Goal: Use online tool/utility: Utilize a website feature to perform a specific function

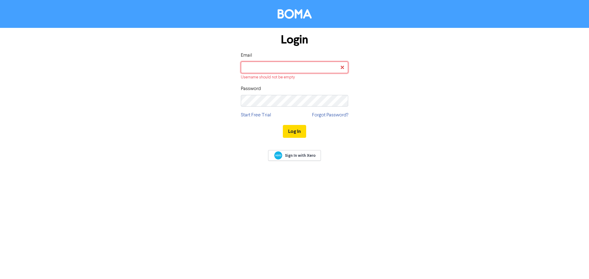
drag, startPoint x: 307, startPoint y: 64, endPoint x: 307, endPoint y: 73, distance: 8.6
click at [307, 64] on input "email" at bounding box center [294, 68] width 107 height 12
type input "[PERSON_NAME][EMAIL_ADDRESS][PERSON_NAME][DOMAIN_NAME]"
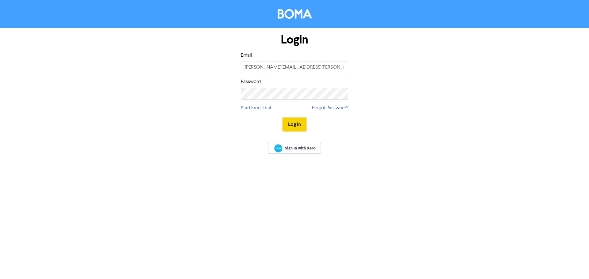
click at [302, 119] on button "Log In" at bounding box center [294, 124] width 23 height 13
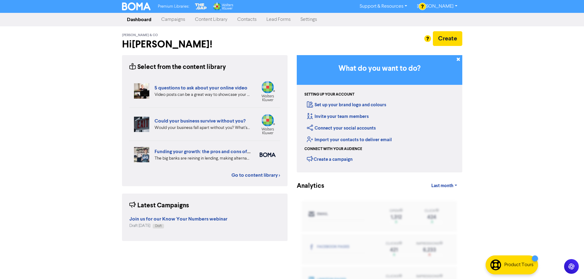
click at [257, 37] on div "[PERSON_NAME] & Co Hi [PERSON_NAME] !" at bounding box center [204, 41] width 175 height 21
click at [304, 34] on div "Create" at bounding box center [380, 38] width 166 height 15
click at [226, 19] on link "Content Library" at bounding box center [211, 19] width 42 height 12
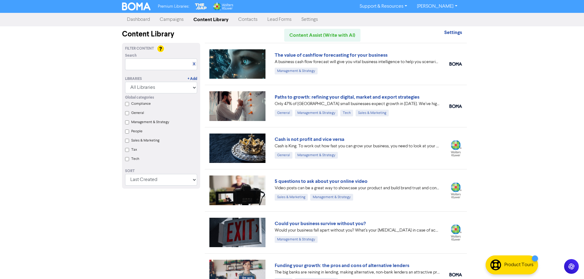
click at [245, 21] on link "Contacts" at bounding box center [247, 19] width 29 height 12
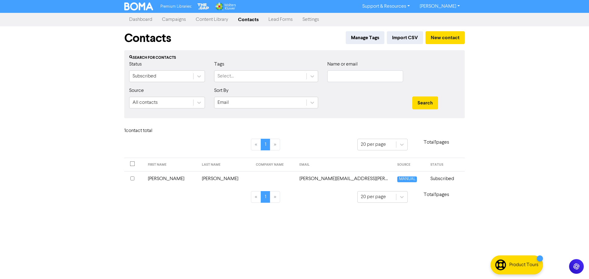
click at [283, 22] on link "Lead Forms" at bounding box center [281, 19] width 34 height 12
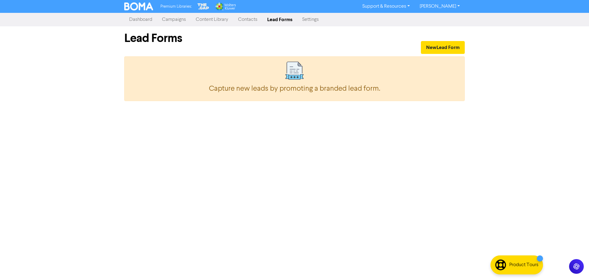
click at [314, 22] on link "Settings" at bounding box center [310, 19] width 26 height 12
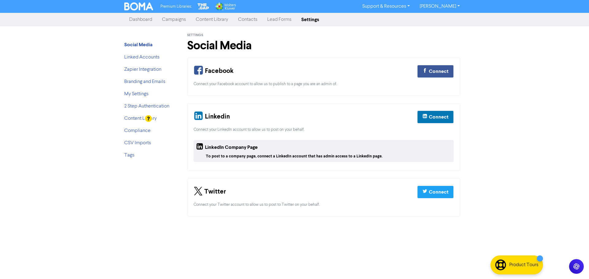
click at [145, 119] on div at bounding box center [148, 118] width 7 height 7
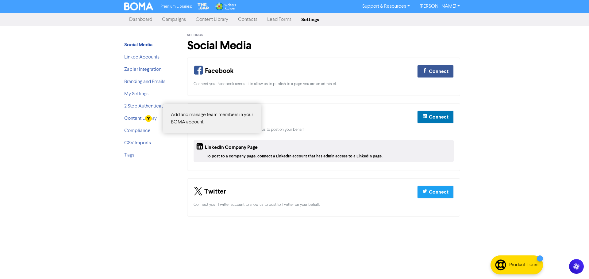
click at [133, 120] on div at bounding box center [294, 139] width 589 height 279
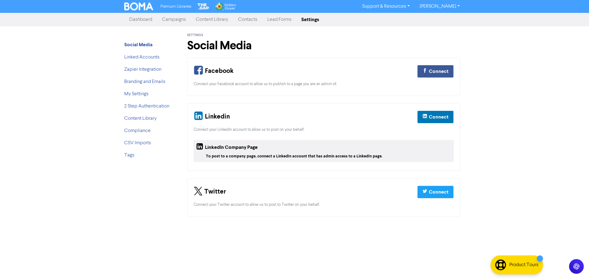
click at [136, 118] on div at bounding box center [294, 139] width 589 height 279
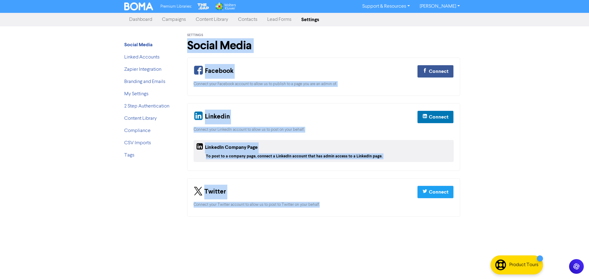
drag, startPoint x: 294, startPoint y: 33, endPoint x: 376, endPoint y: 241, distance: 224.0
click at [376, 241] on div "Premium Libraries: Support & Resources Video Tutorials FAQ & Guides Marketing E…" at bounding box center [294, 139] width 589 height 279
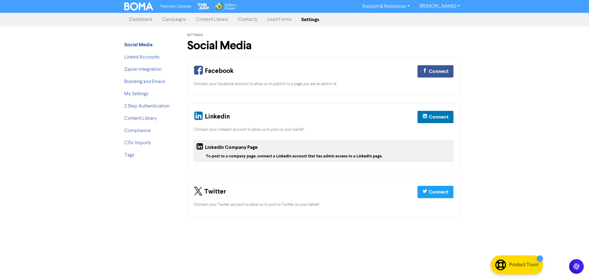
drag, startPoint x: 167, startPoint y: 183, endPoint x: 170, endPoint y: 219, distance: 36.3
click at [240, 20] on link "Contacts" at bounding box center [247, 19] width 29 height 12
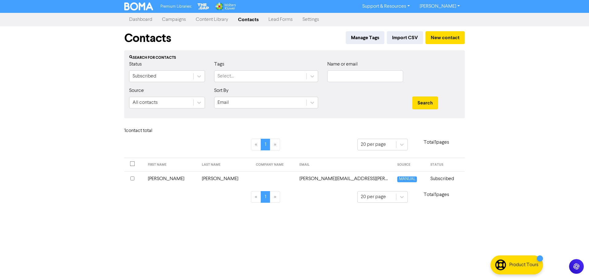
click at [206, 20] on link "Content Library" at bounding box center [212, 19] width 42 height 12
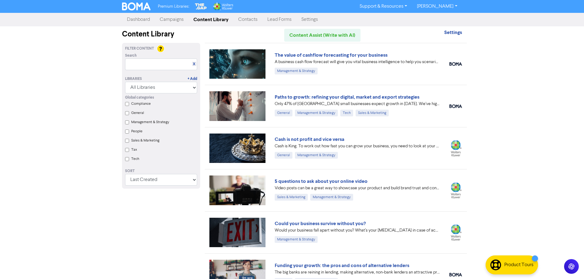
click at [165, 22] on link "Campaigns" at bounding box center [172, 19] width 34 height 12
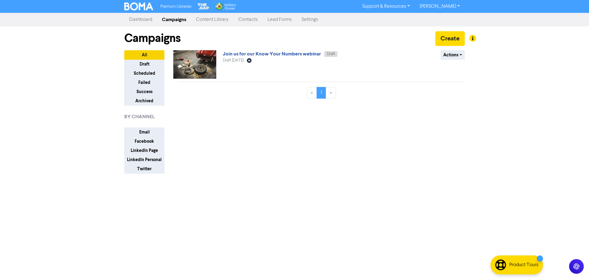
click at [206, 21] on link "Content Library" at bounding box center [212, 19] width 42 height 12
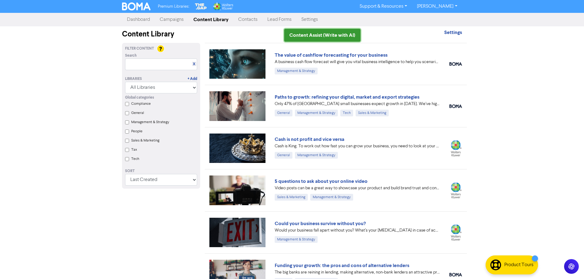
click at [312, 38] on link "Content Assist (Write with AI)" at bounding box center [322, 35] width 76 height 13
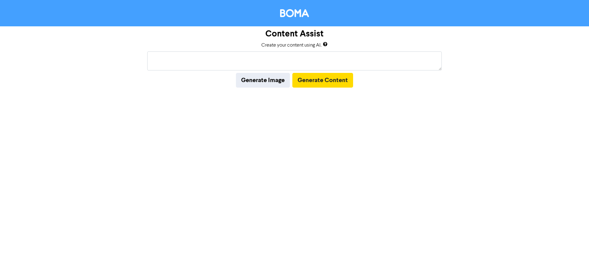
click at [241, 61] on textarea at bounding box center [294, 61] width 294 height 19
click at [322, 45] on div "Create your content using AI." at bounding box center [294, 45] width 66 height 7
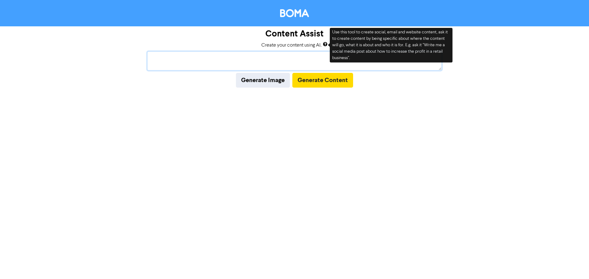
click at [253, 66] on textarea at bounding box center [294, 61] width 294 height 19
click at [234, 61] on textarea at bounding box center [294, 61] width 294 height 19
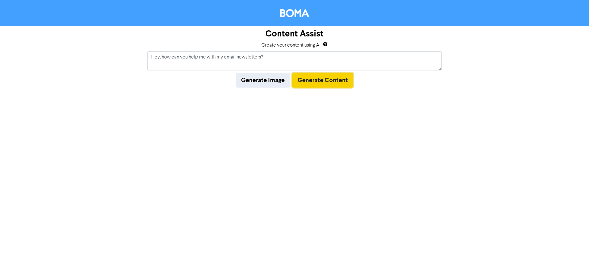
click at [324, 83] on button "Generate Content" at bounding box center [322, 80] width 61 height 15
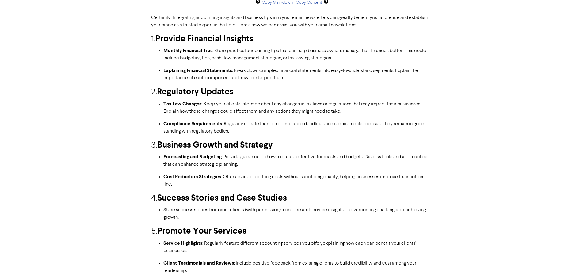
scroll to position [206, 0]
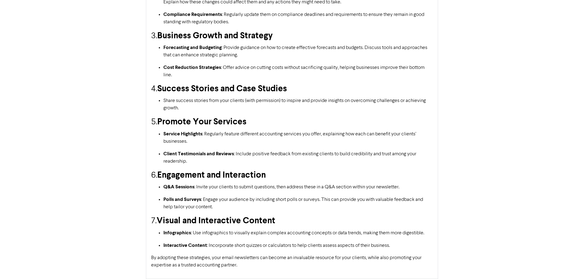
drag, startPoint x: 439, startPoint y: 73, endPoint x: 438, endPoint y: 123, distance: 50.3
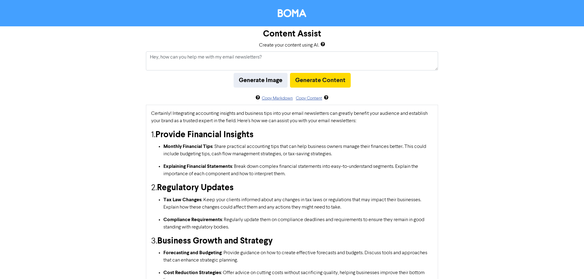
drag, startPoint x: 425, startPoint y: 169, endPoint x: 402, endPoint y: 62, distance: 109.4
click at [295, 54] on textarea "Hey, how can you help me with my email newsletters?" at bounding box center [292, 61] width 292 height 19
drag, startPoint x: 295, startPoint y: 54, endPoint x: 60, endPoint y: 54, distance: 235.0
click at [60, 54] on div "Content Assist Create your content using AI. Hey, how can you help me with my e…" at bounding box center [292, 255] width 584 height 459
type textarea "are you run off chatgpt?"
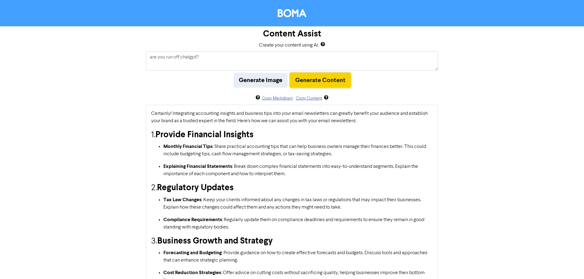
click at [299, 77] on button "Generate Content" at bounding box center [320, 80] width 61 height 15
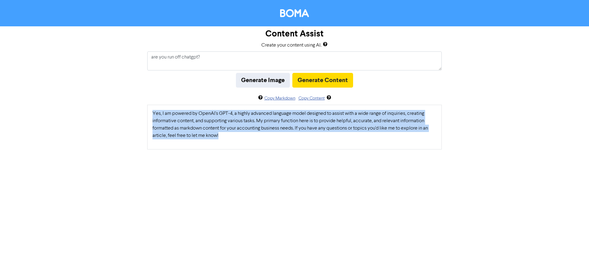
drag, startPoint x: 152, startPoint y: 114, endPoint x: 223, endPoint y: 140, distance: 75.3
click at [223, 140] on div "Yes, I am powered by OpenAI's GPT-4, a highly advanced language model designed …" at bounding box center [294, 127] width 294 height 45
click at [223, 140] on p "Yes, I am powered by OpenAI's GPT-4, a highly advanced language model designed …" at bounding box center [294, 124] width 284 height 29
drag, startPoint x: 227, startPoint y: 141, endPoint x: 133, endPoint y: 108, distance: 99.7
click at [133, 108] on div "Content Assist Create your content using AI. are you run off chatgpt? Generate …" at bounding box center [294, 87] width 589 height 123
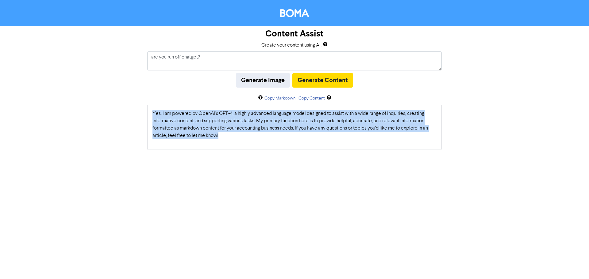
click at [133, 108] on div "Content Assist Create your content using AI. are you run off chatgpt? Generate …" at bounding box center [294, 87] width 589 height 123
drag, startPoint x: 137, startPoint y: 111, endPoint x: 316, endPoint y: 142, distance: 181.2
click at [316, 142] on div "Content Assist Create your content using AI. are you run off chatgpt? Generate …" at bounding box center [294, 87] width 589 height 123
click at [316, 142] on div "Yes, I am powered by OpenAI's GPT-4, a highly advanced language model designed …" at bounding box center [294, 127] width 294 height 45
